Goal: Information Seeking & Learning: Learn about a topic

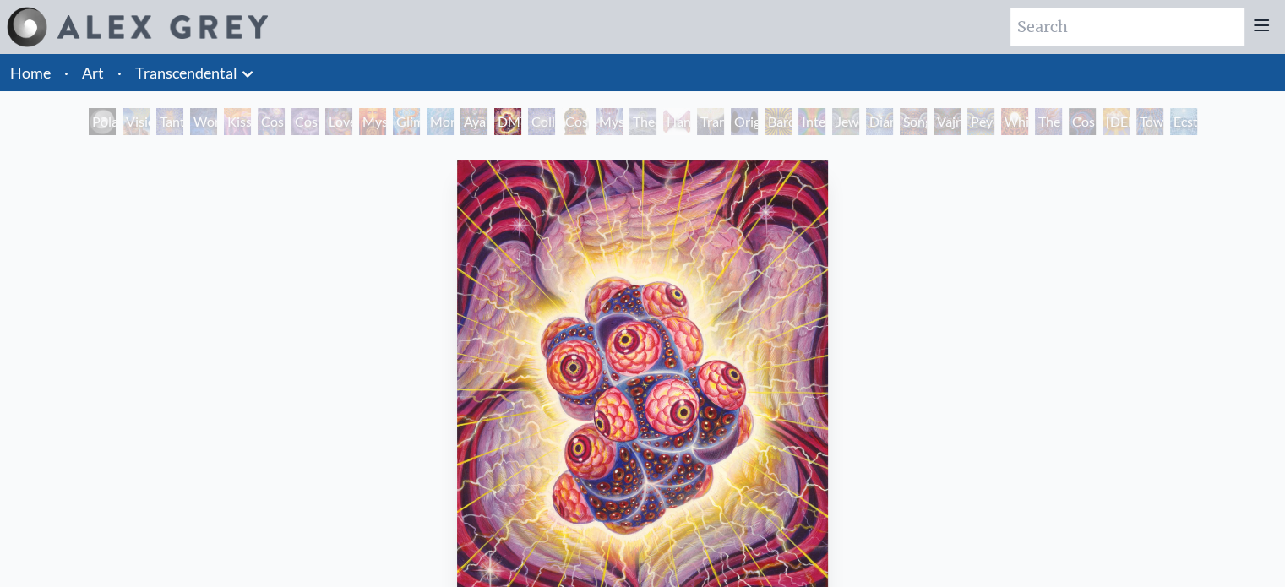
scroll to position [19, 0]
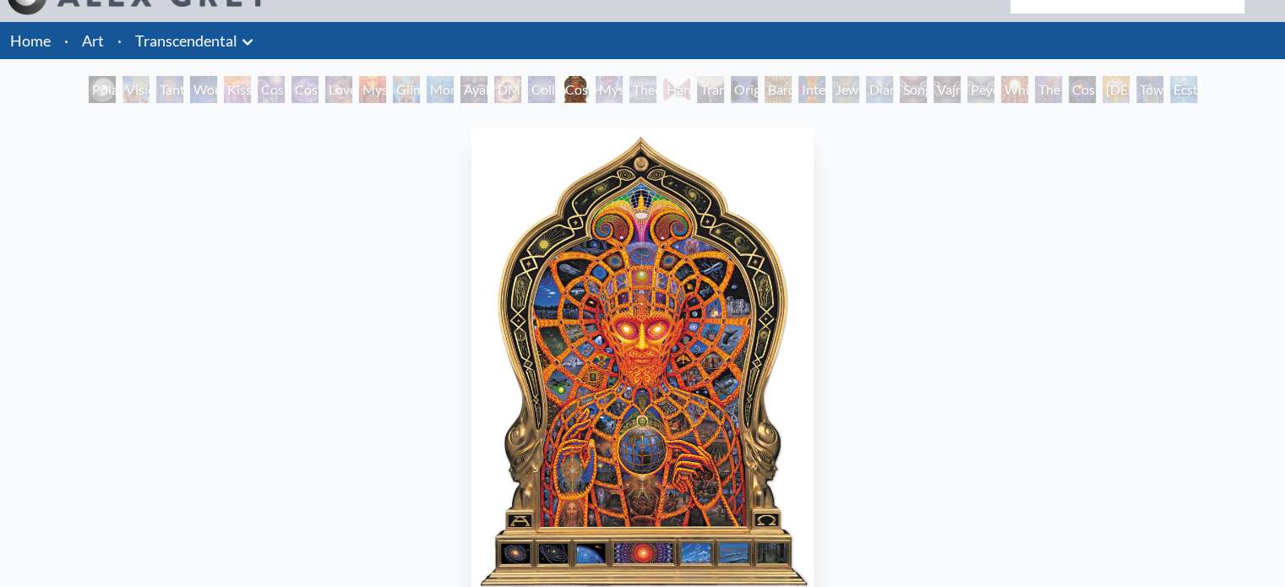
scroll to position [36, 0]
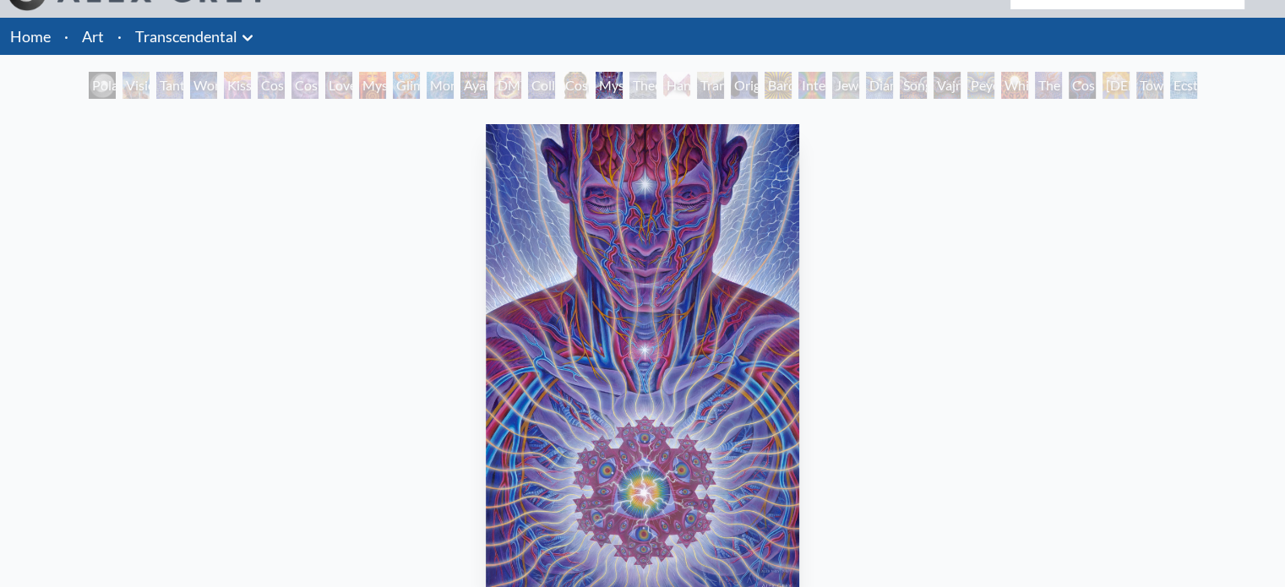
scroll to position [88, 0]
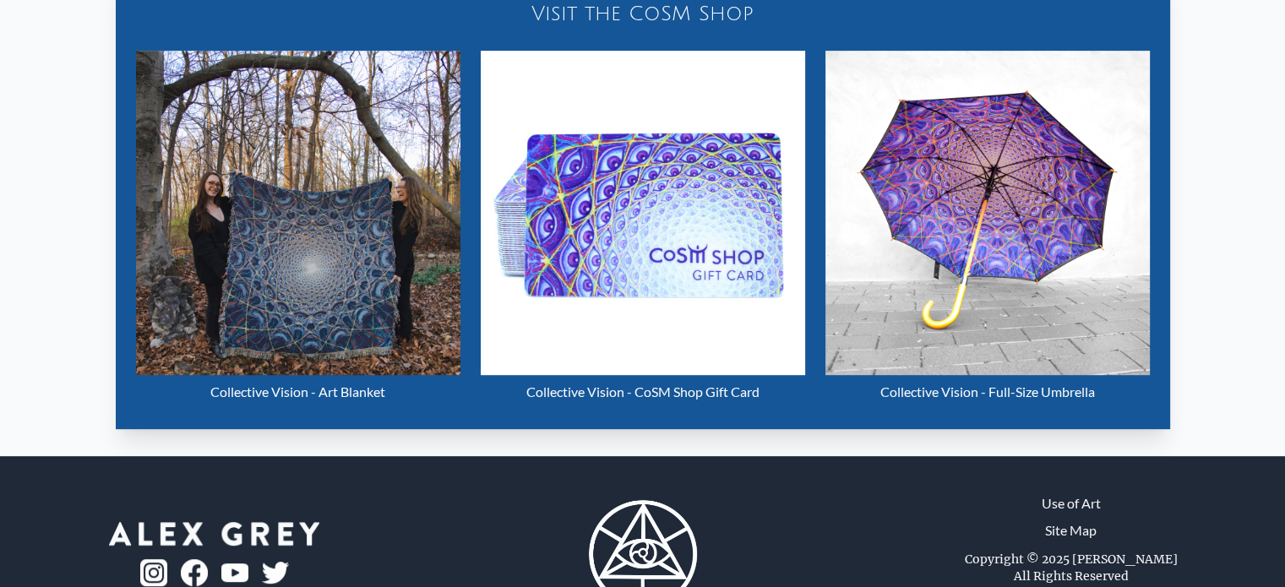
scroll to position [713, 0]
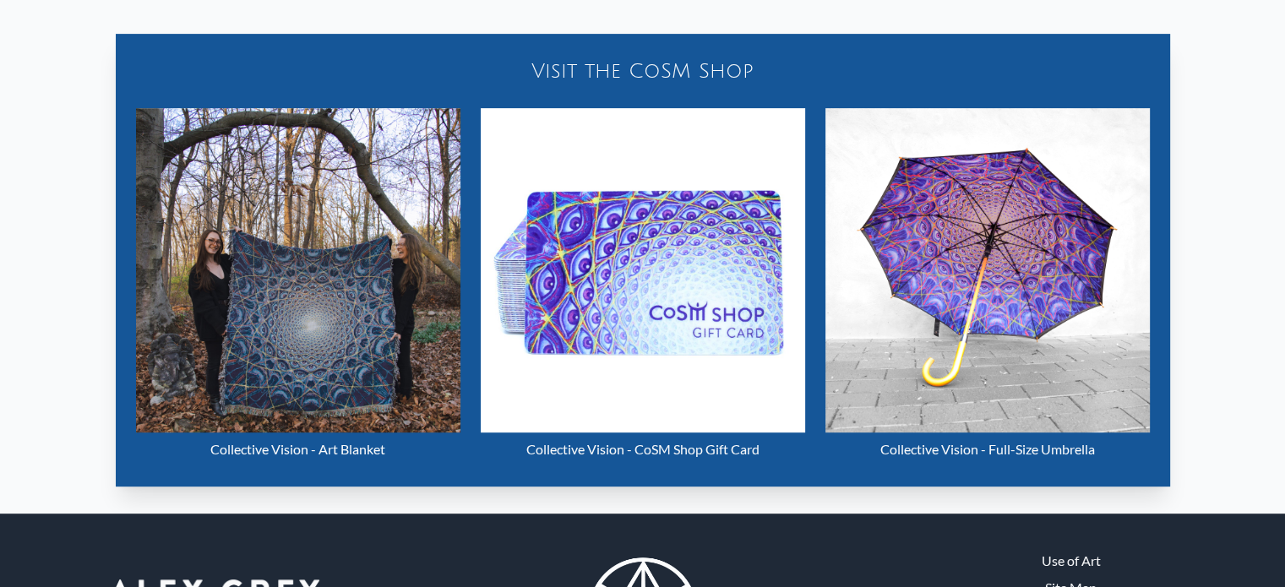
click at [352, 275] on img "14 / 33" at bounding box center [298, 270] width 325 height 325
